Goal: Task Accomplishment & Management: Complete application form

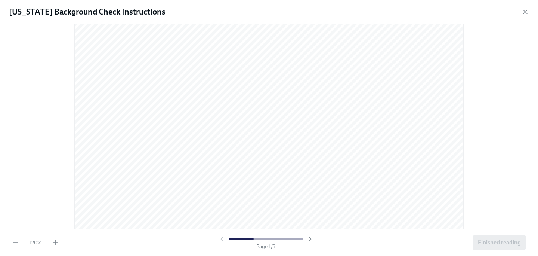
scroll to position [53, 0]
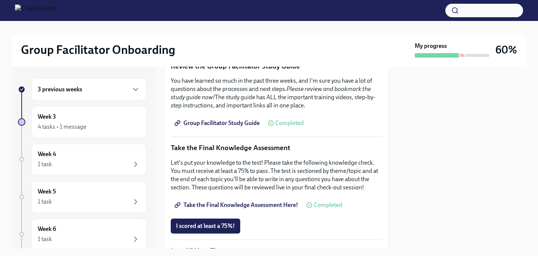
scroll to position [349, 0]
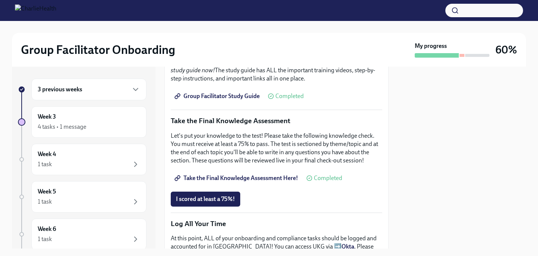
click at [209, 175] on span "Take the Final Knowledge Assessment Here!" at bounding box center [237, 177] width 122 height 7
click at [197, 194] on button "I scored at least a 75%!" at bounding box center [206, 198] width 70 height 15
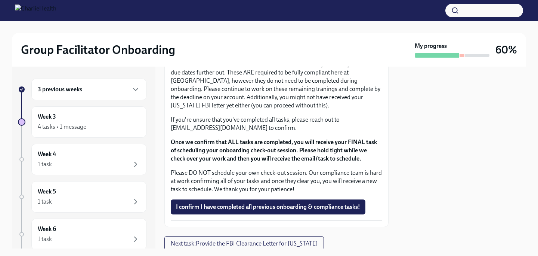
scroll to position [686, 0]
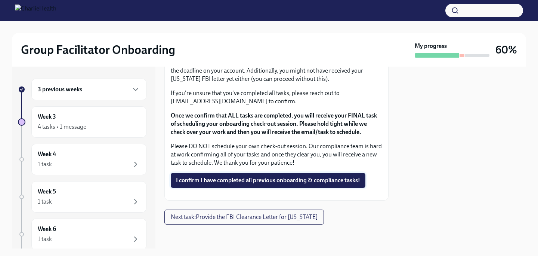
click at [250, 182] on span "I confirm I have completed all previous onboarding & compliance tasks!" at bounding box center [268, 179] width 184 height 7
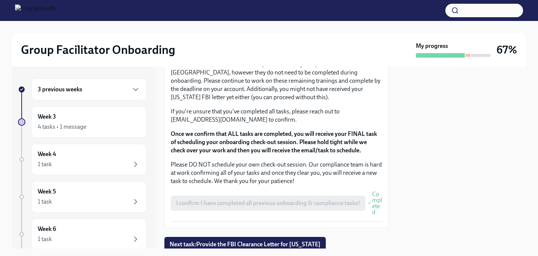
scroll to position [695, 0]
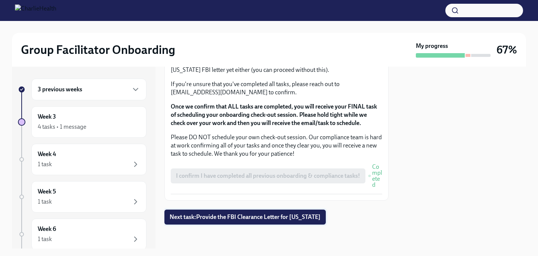
click at [264, 214] on span "Next task : Provide the FBI Clearance Letter for Pennsylvania" at bounding box center [245, 216] width 151 height 7
